Goal: Task Accomplishment & Management: Manage account settings

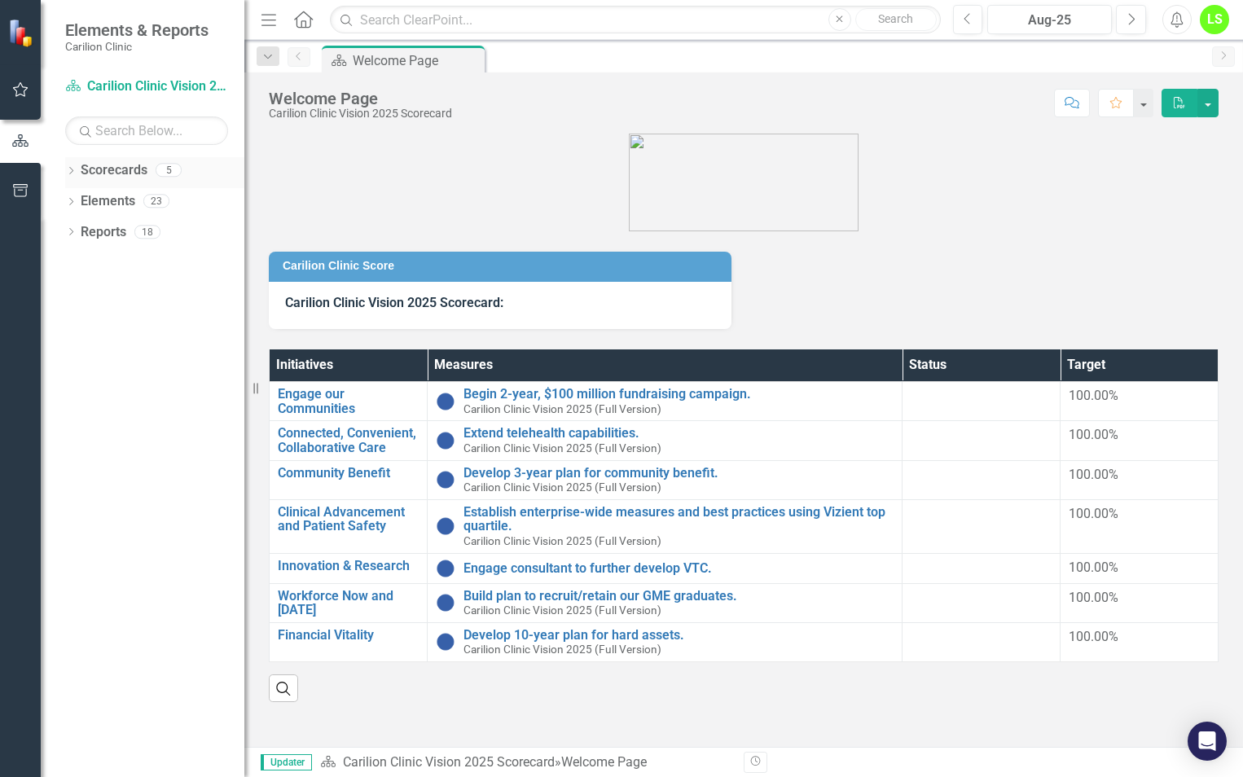
click at [70, 165] on div "Dropdown" at bounding box center [70, 172] width 11 height 14
click at [83, 199] on icon "Dropdown" at bounding box center [79, 200] width 12 height 10
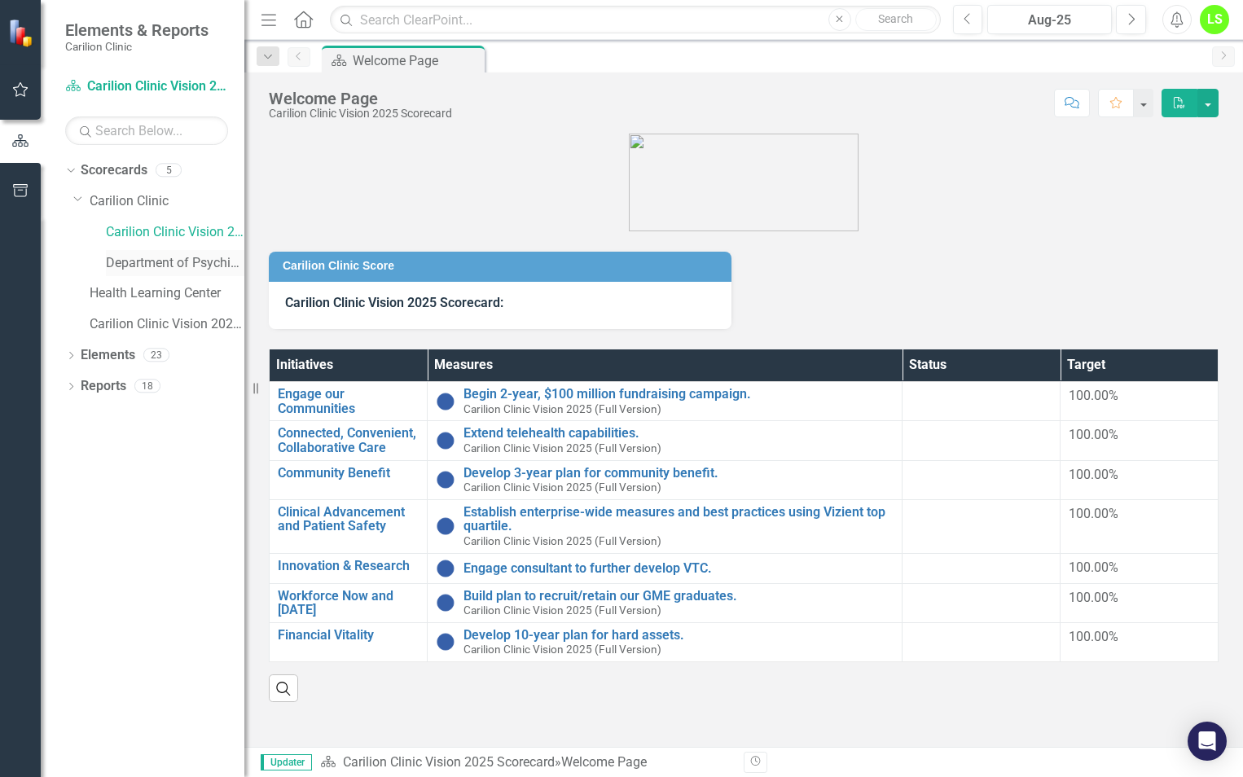
click at [191, 262] on link "Department of Psychiatry" at bounding box center [175, 263] width 138 height 19
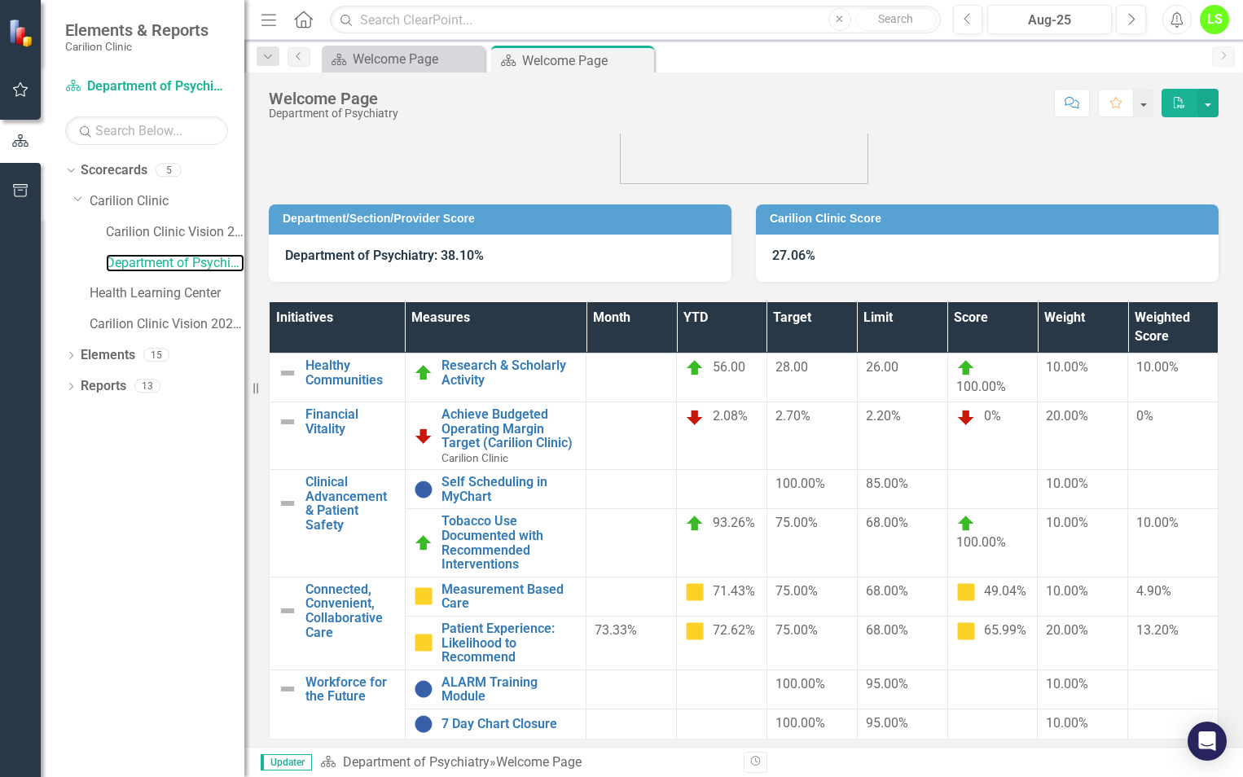
scroll to position [81, 0]
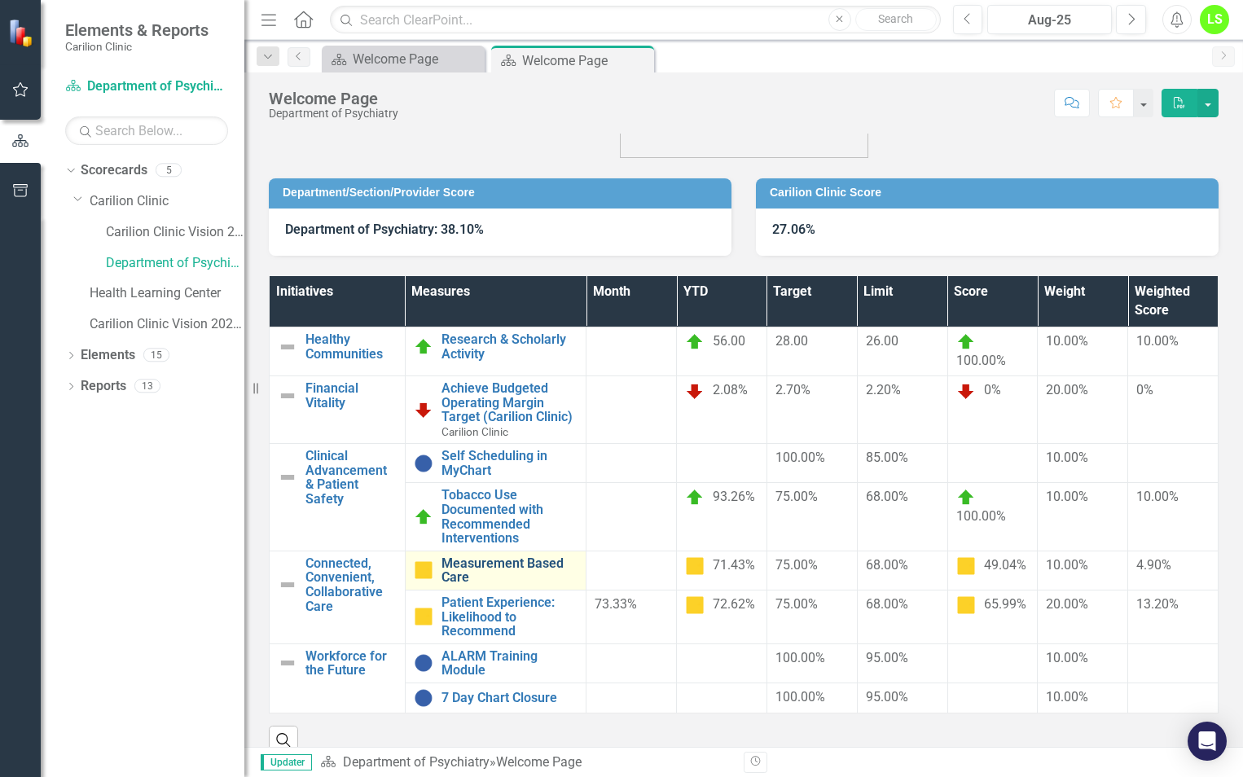
click at [516, 564] on link "Measurement Based Care" at bounding box center [509, 570] width 137 height 29
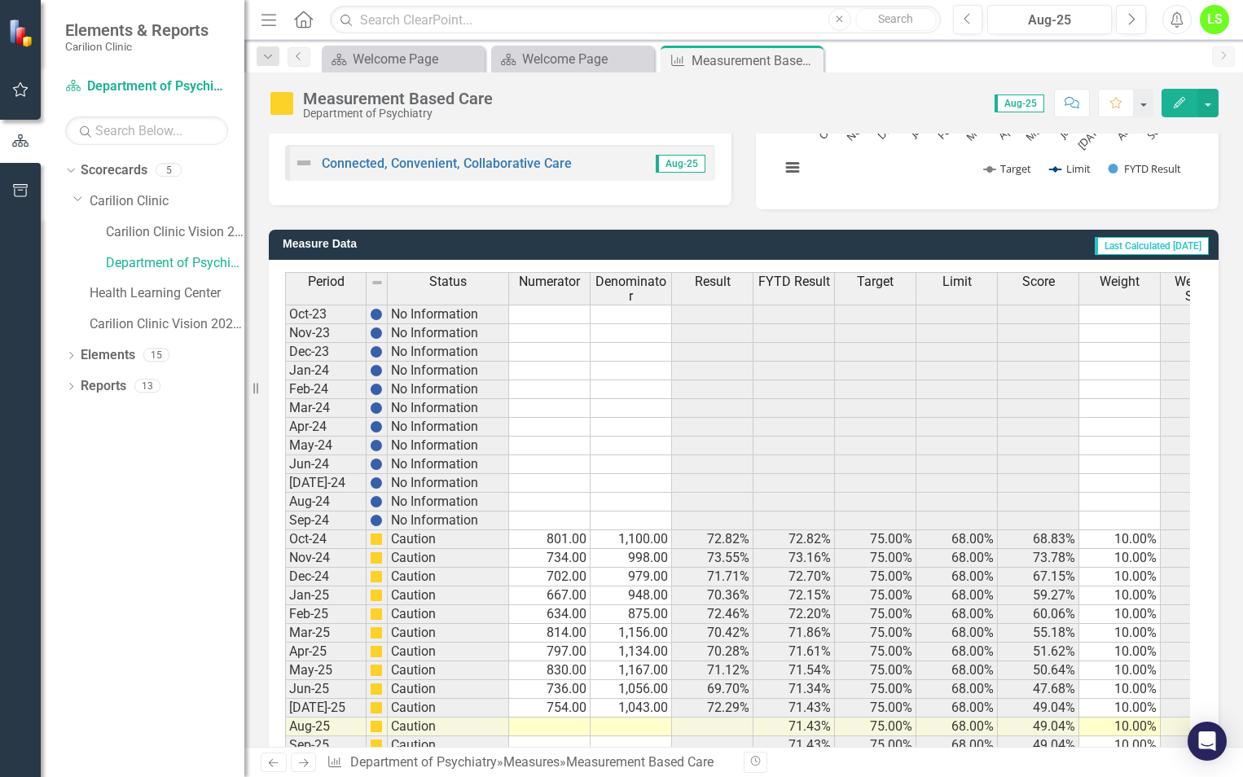
scroll to position [386, 0]
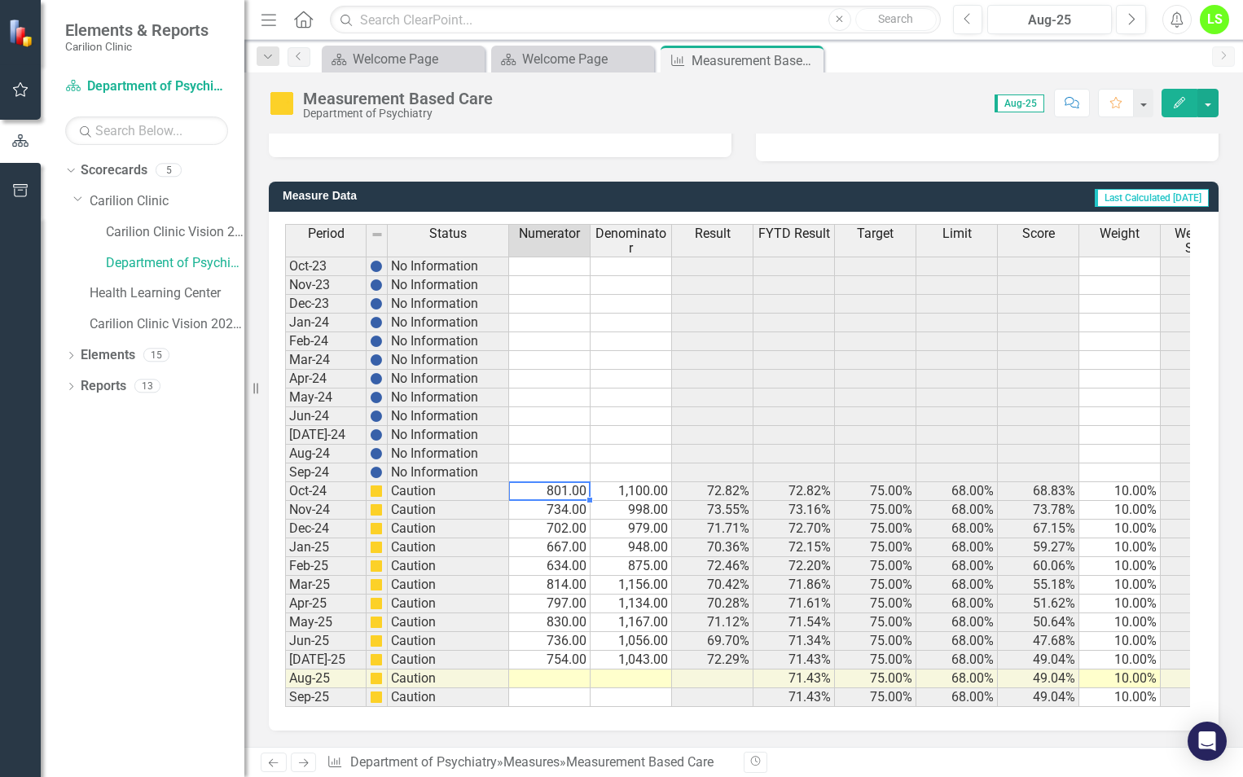
click at [571, 482] on td "801.00" at bounding box center [549, 491] width 81 height 19
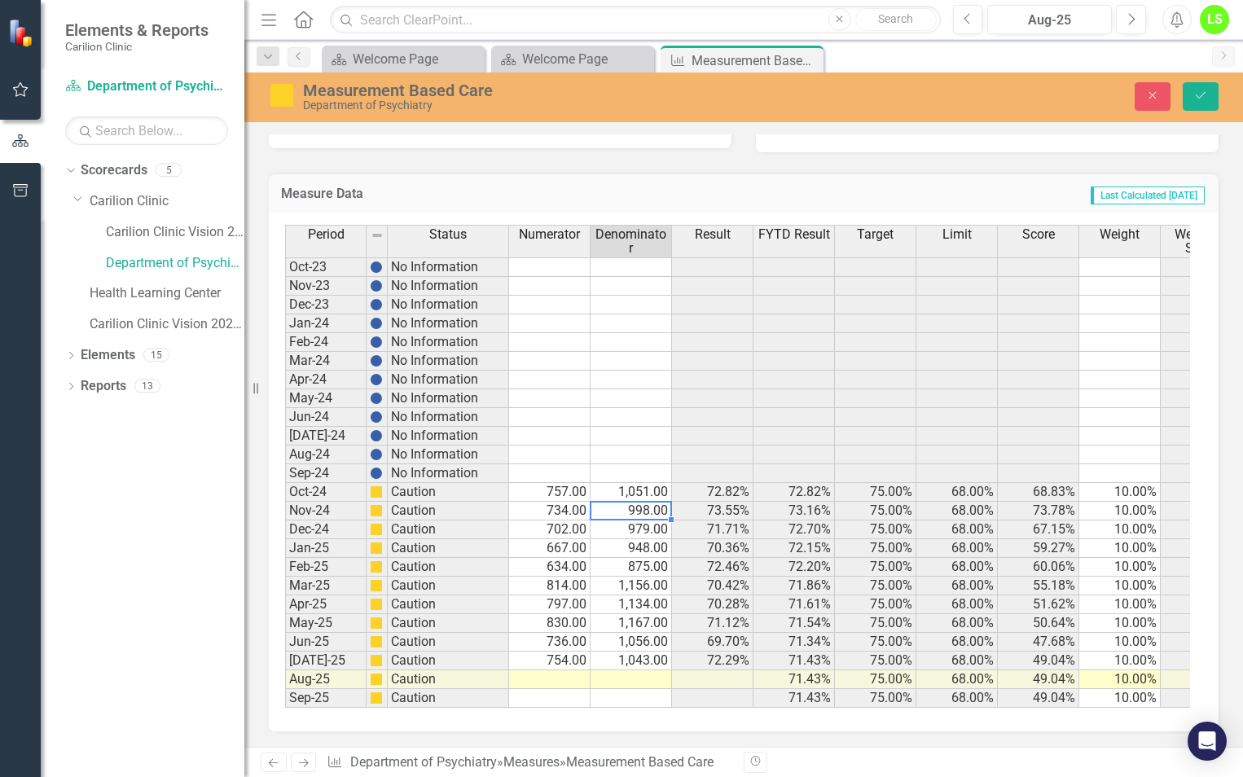
click at [551, 504] on td "734.00" at bounding box center [549, 511] width 81 height 19
type textarea "979"
click at [1198, 86] on button "Save" at bounding box center [1201, 96] width 36 height 29
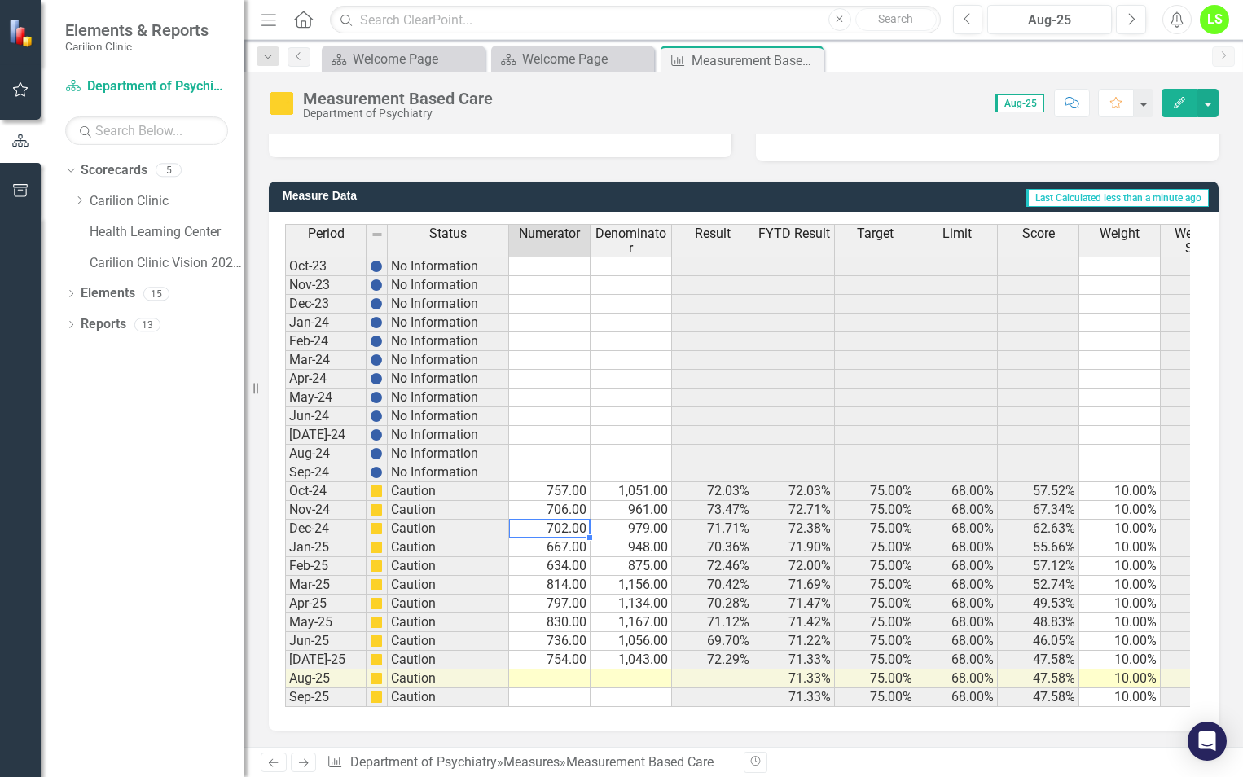
click at [568, 520] on td "702.00" at bounding box center [549, 529] width 81 height 19
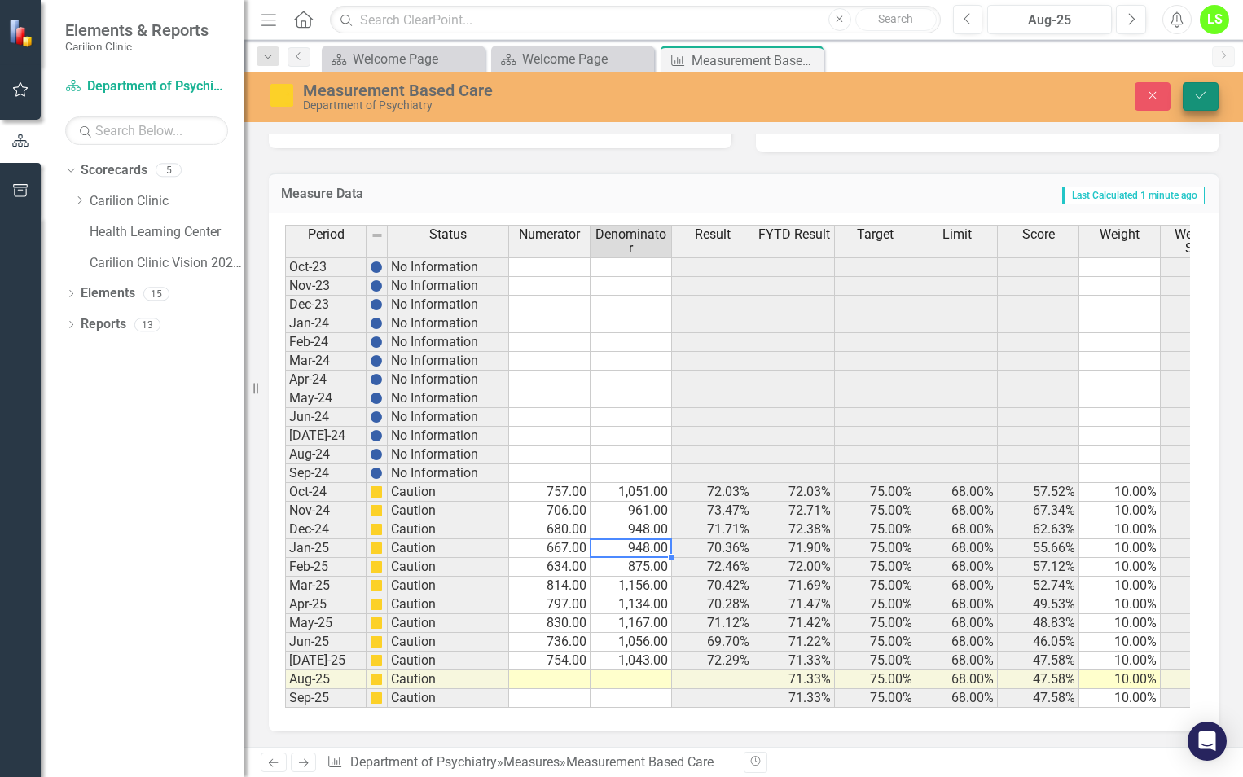
type textarea "948"
click at [1199, 99] on icon "Save" at bounding box center [1200, 95] width 15 height 11
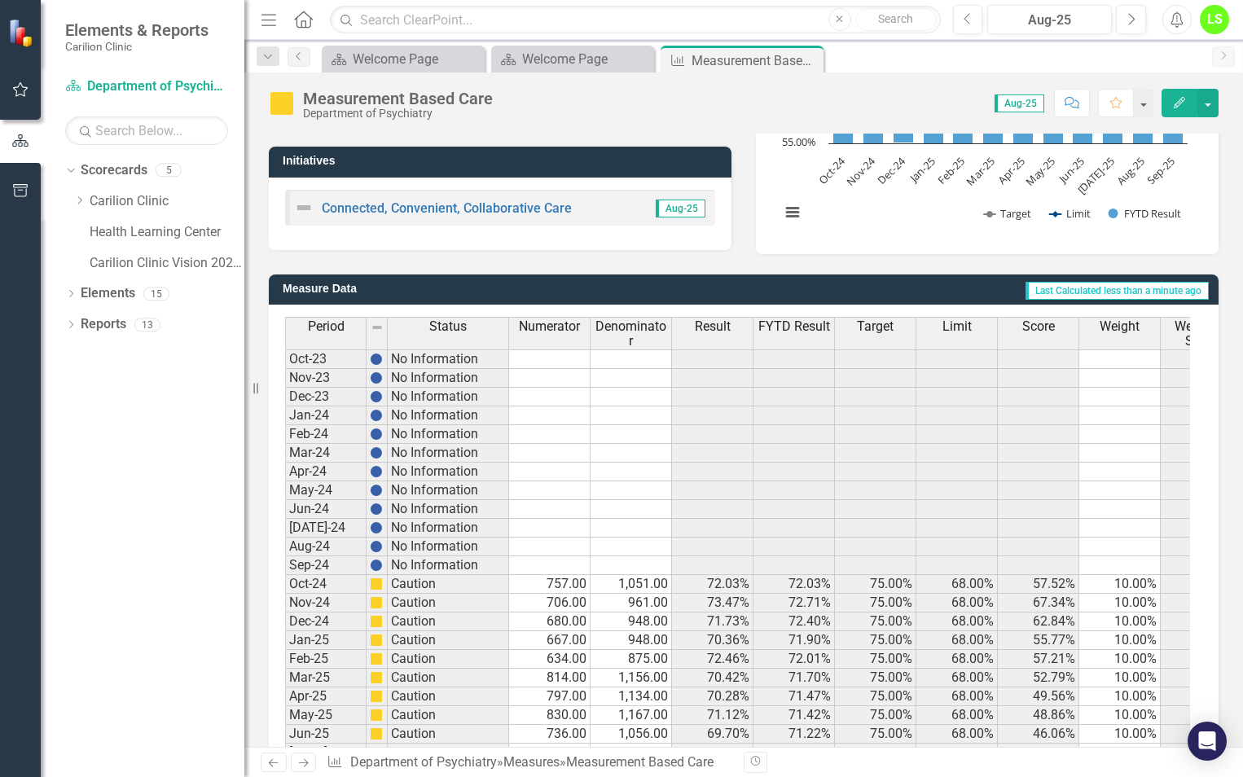
scroll to position [326, 0]
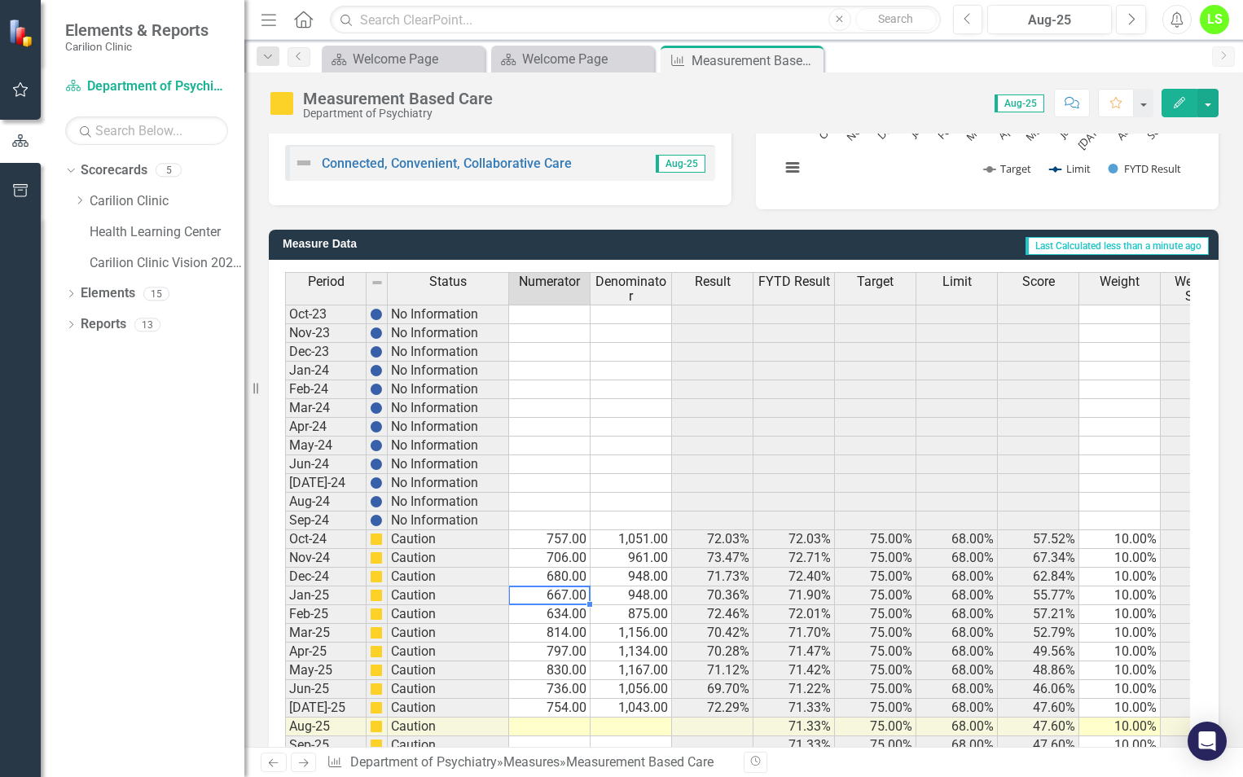
click at [568, 596] on td "667.00" at bounding box center [549, 595] width 81 height 19
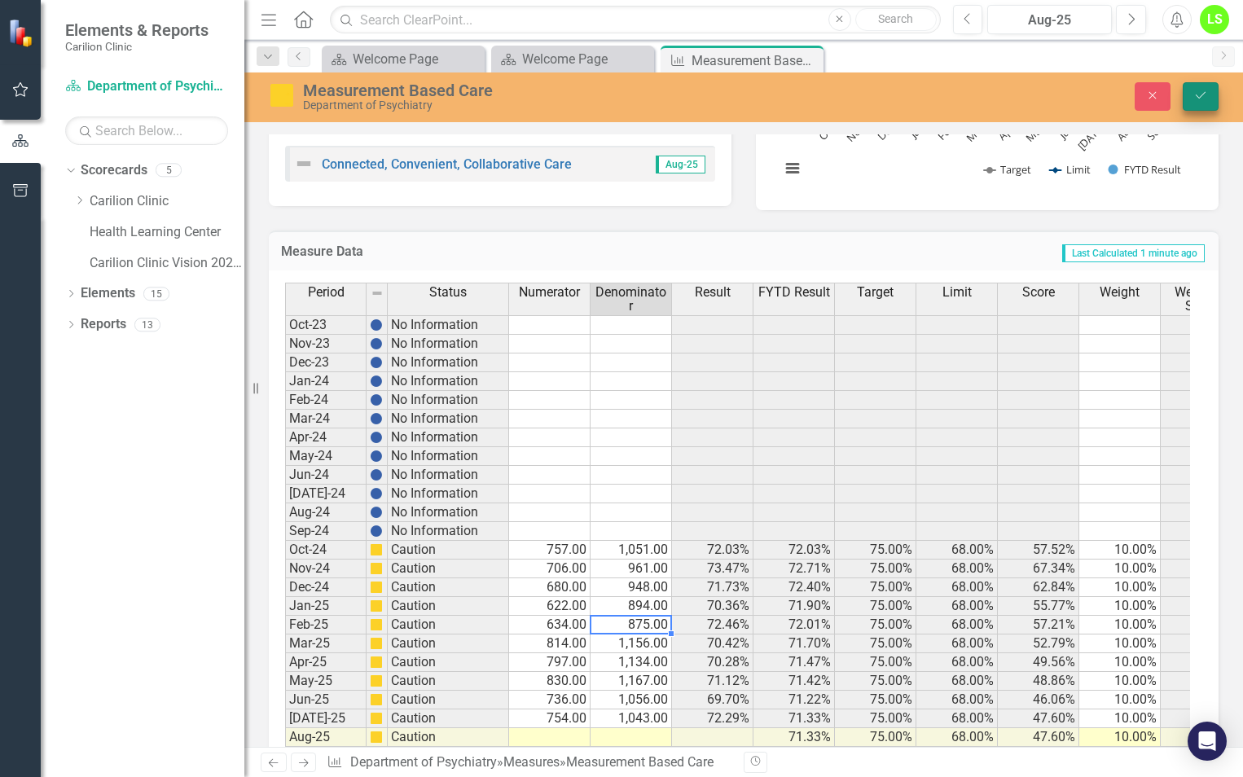
type textarea "875"
click at [1205, 88] on button "Save" at bounding box center [1201, 96] width 36 height 29
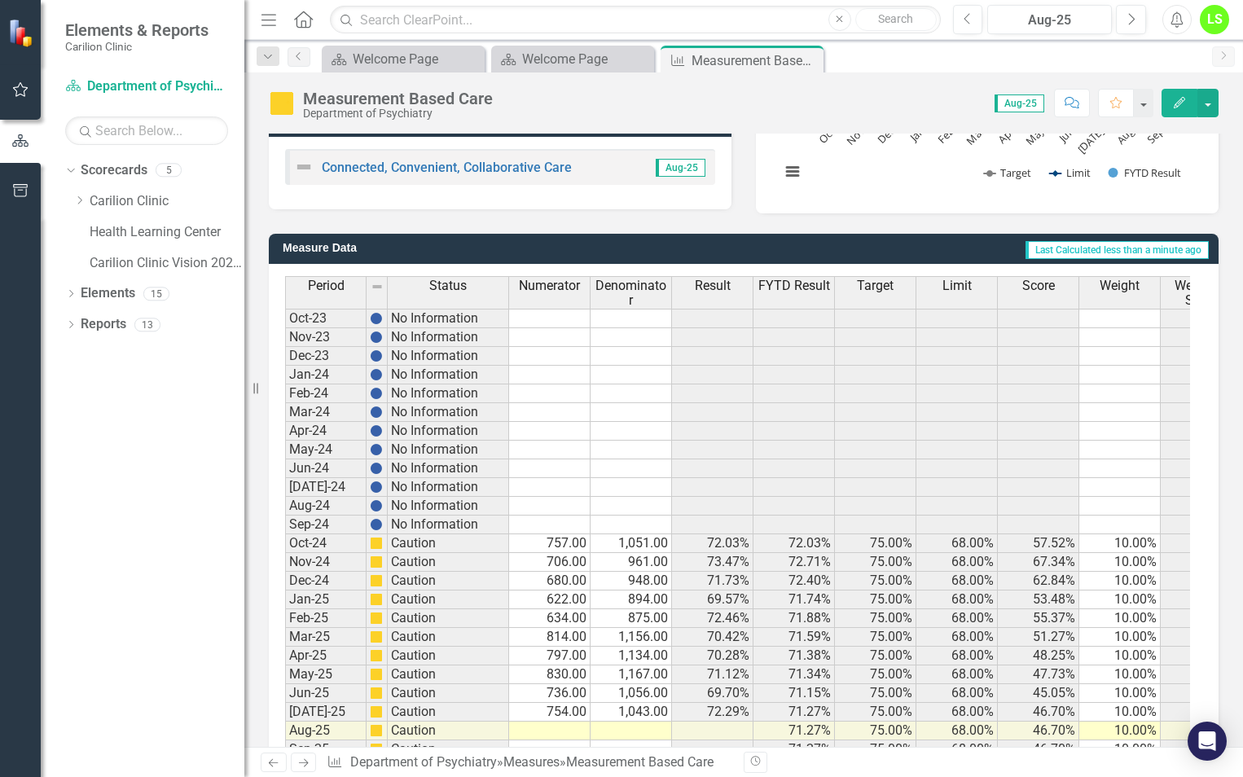
scroll to position [386, 0]
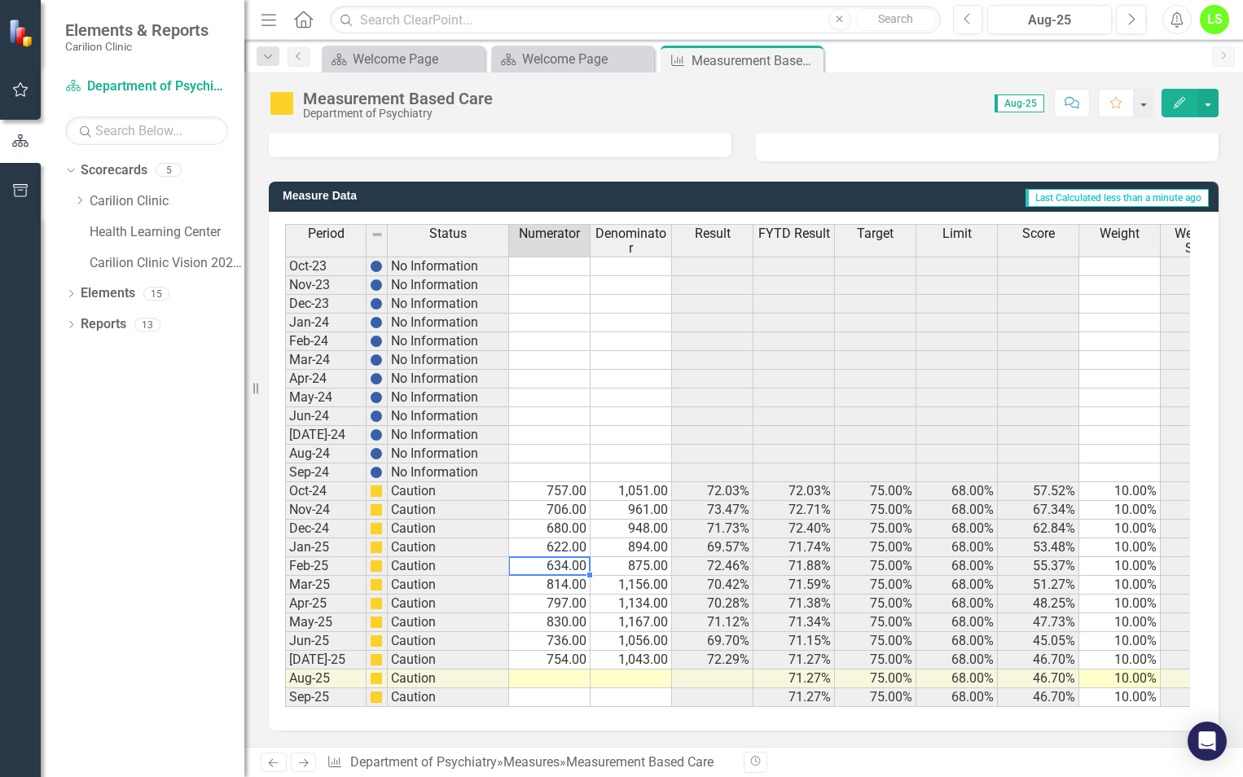
click at [564, 557] on td "634.00" at bounding box center [549, 566] width 81 height 19
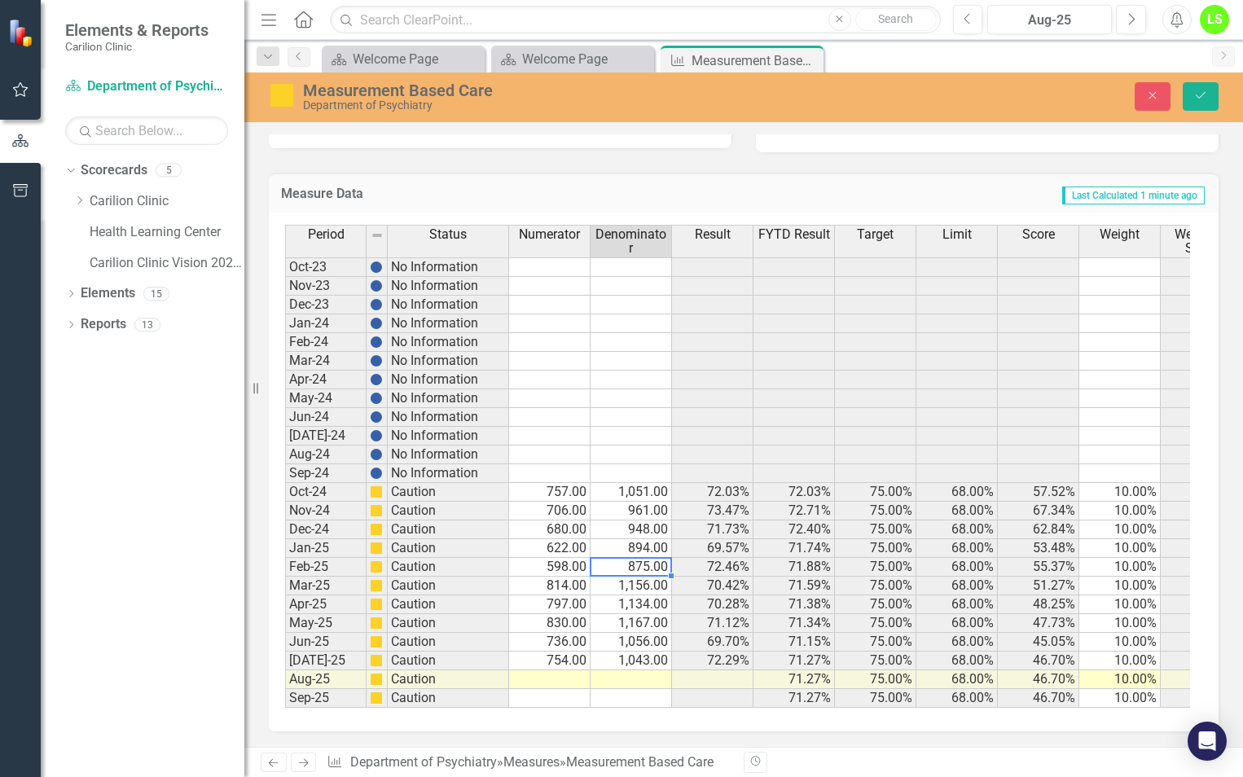
click at [647, 564] on td "875.00" at bounding box center [630, 567] width 81 height 19
click at [567, 582] on td "814.00" at bounding box center [549, 586] width 81 height 19
click at [564, 606] on td "797.00" at bounding box center [549, 604] width 81 height 19
click at [564, 624] on td "830.00" at bounding box center [549, 623] width 81 height 19
click at [557, 643] on td "736.00" at bounding box center [549, 642] width 81 height 19
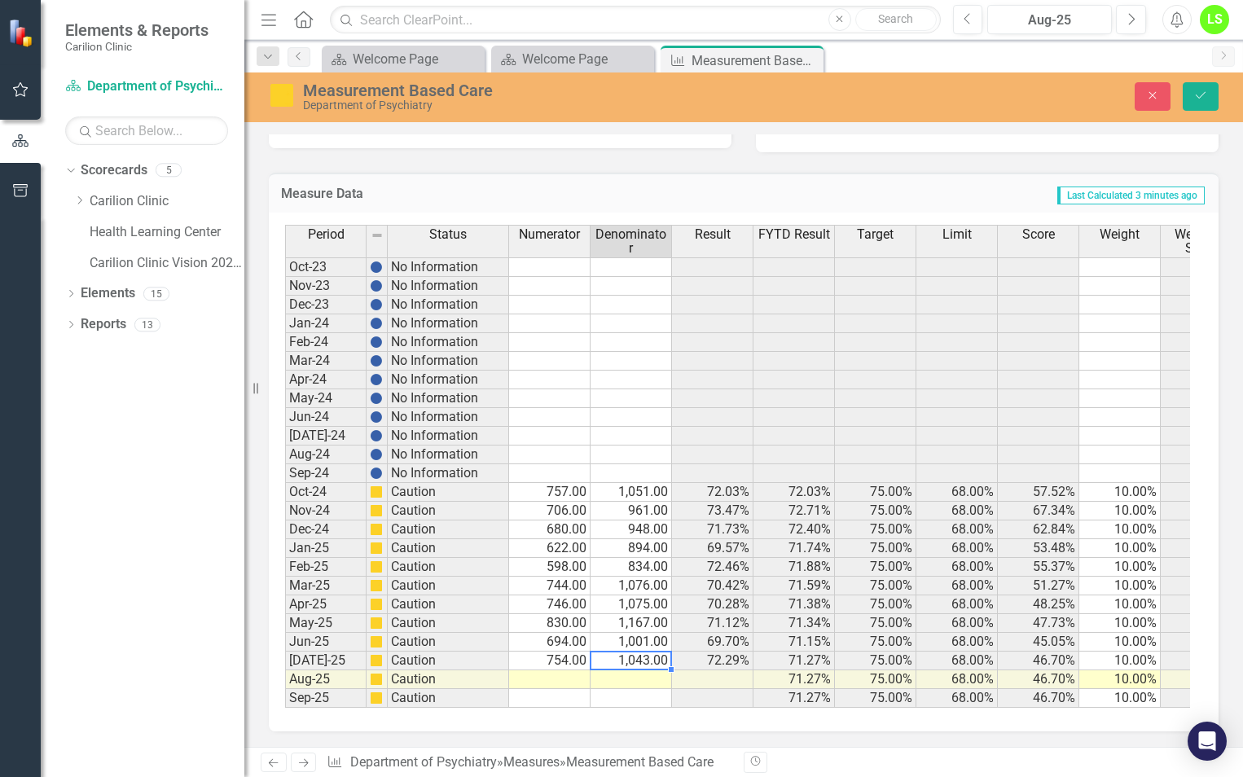
click at [561, 658] on td "754.00" at bounding box center [549, 661] width 81 height 19
type textarea "1001"
click at [1209, 89] on button "Save" at bounding box center [1201, 96] width 36 height 29
